Goal: Transaction & Acquisition: Purchase product/service

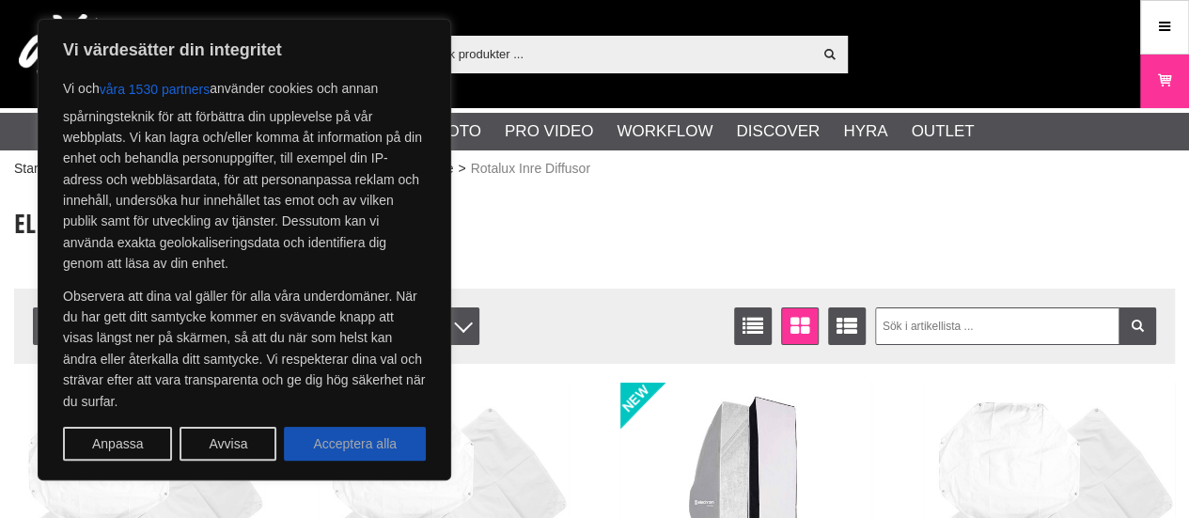
click at [364, 431] on button "Acceptera alla" at bounding box center [355, 444] width 142 height 34
checkbox input "true"
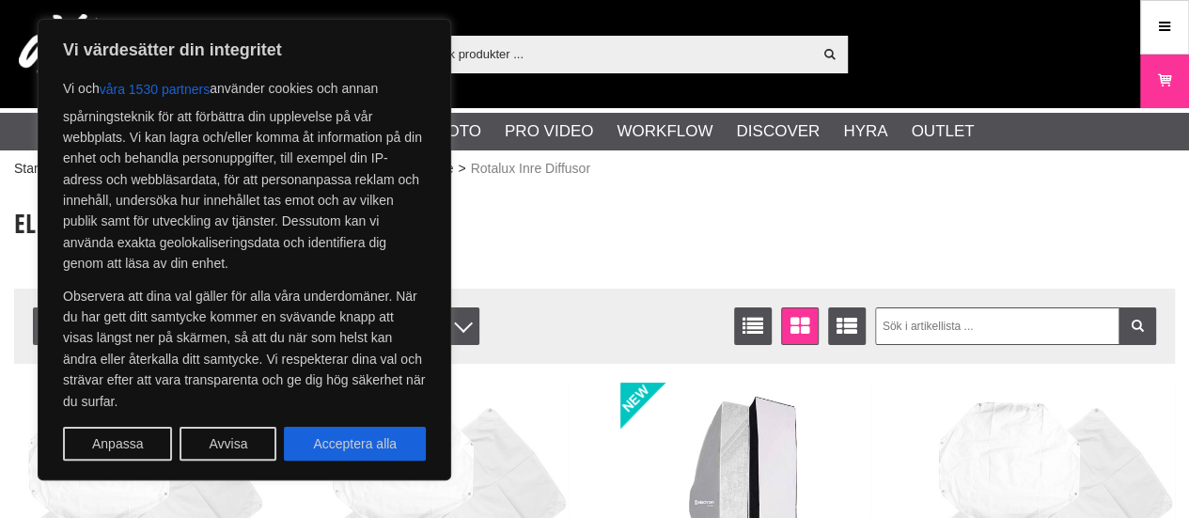
checkbox input "true"
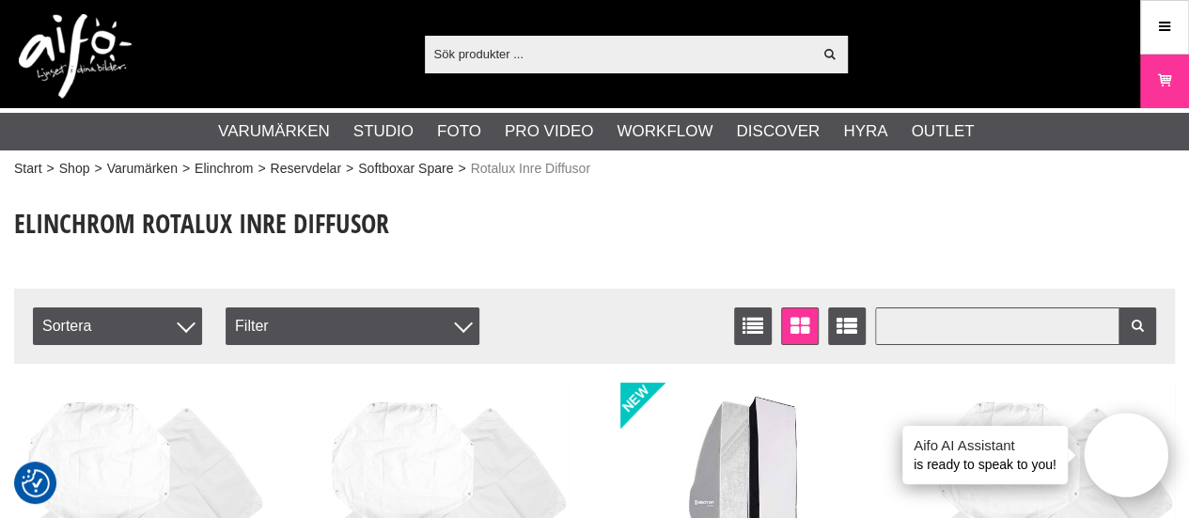
click at [899, 324] on input "text" at bounding box center [1015, 326] width 281 height 38
type input "elinchrom yttre diffusor"
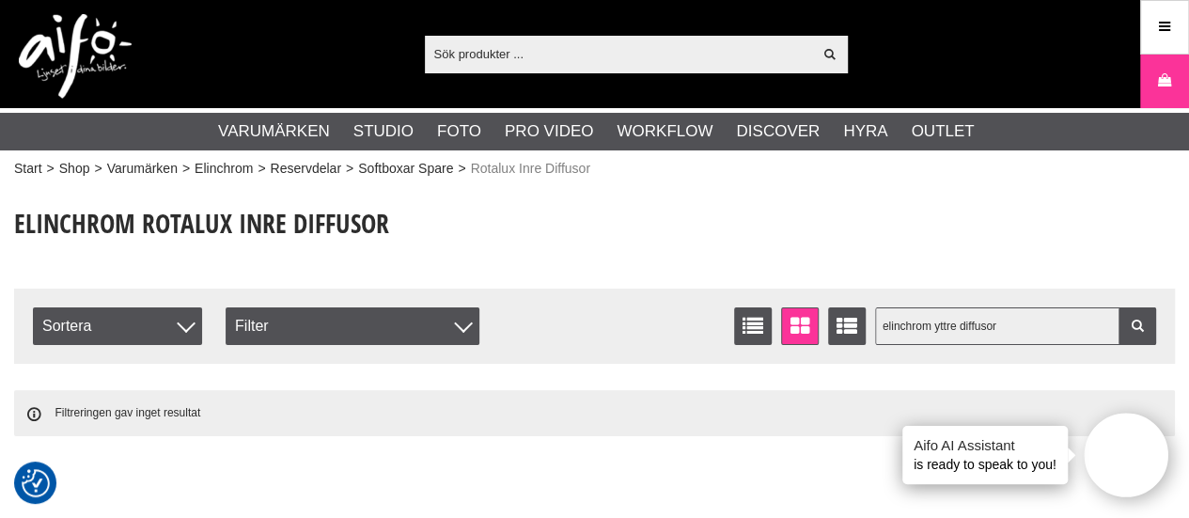
click at [932, 328] on input "elinchrom yttre diffusor" at bounding box center [1015, 326] width 281 height 38
type input "elinchrom rotalux yttre diffusor"
